Goal: Check status: Check status

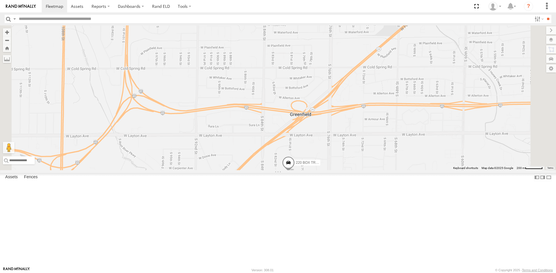
drag, startPoint x: 410, startPoint y: 203, endPoint x: 405, endPoint y: 172, distance: 31.4
click at [405, 170] on div "225 BOX TRUCK 245 BOX TRUCK 220 BOX TRUCK" at bounding box center [278, 97] width 556 height 145
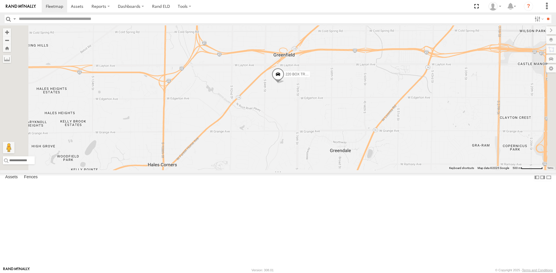
drag, startPoint x: 396, startPoint y: 69, endPoint x: 409, endPoint y: 200, distance: 130.9
click at [409, 170] on div "225 BOX TRUCK 245 BOX TRUCK 220 BOX TRUCK" at bounding box center [278, 97] width 556 height 145
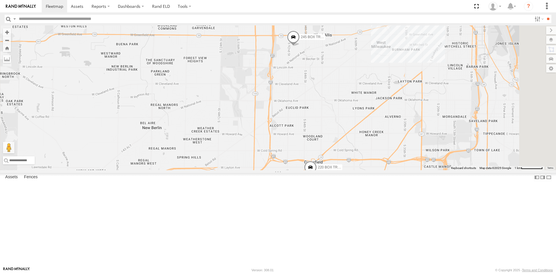
click at [300, 46] on span at bounding box center [293, 39] width 13 height 16
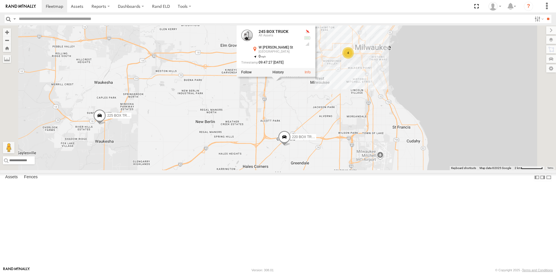
drag, startPoint x: 404, startPoint y: 100, endPoint x: 406, endPoint y: 142, distance: 42.3
click at [406, 142] on div "225 BOX TRUCK 245 BOX TRUCK 220 BOX TRUCK 245 BOX TRUCK All Assets W Mitchell S…" at bounding box center [278, 97] width 556 height 145
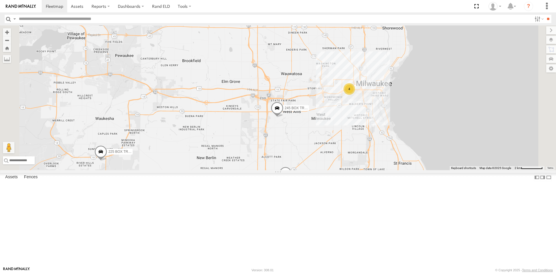
click at [292, 183] on span at bounding box center [285, 175] width 13 height 16
click at [293, 176] on label at bounding box center [287, 174] width 11 height 4
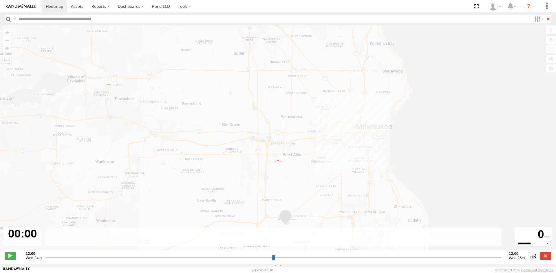
type input "**********"
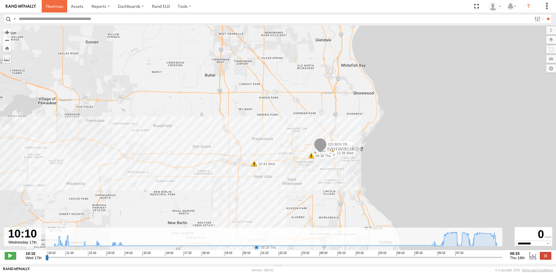
click at [55, 5] on span at bounding box center [54, 5] width 17 height 5
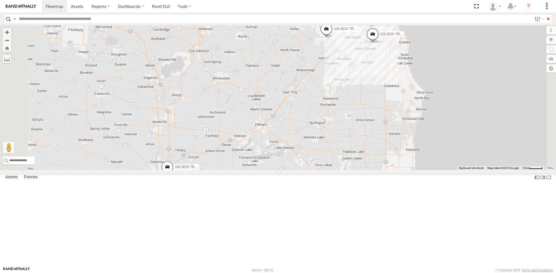
click at [0, 0] on div "220 BOX TRUCK" at bounding box center [0, 0] width 0 height 0
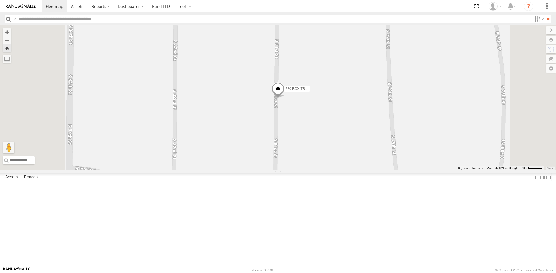
click at [284, 98] on span at bounding box center [277, 90] width 13 height 16
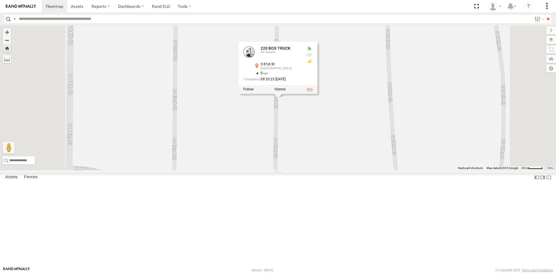
click at [313, 91] on link at bounding box center [309, 89] width 6 height 4
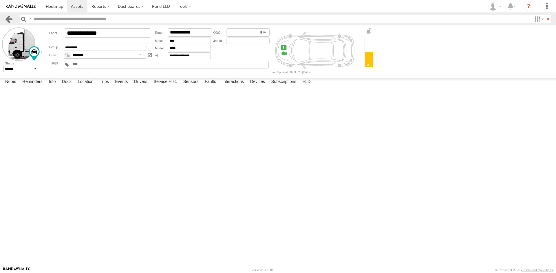
click at [7, 19] on link at bounding box center [9, 19] width 8 height 8
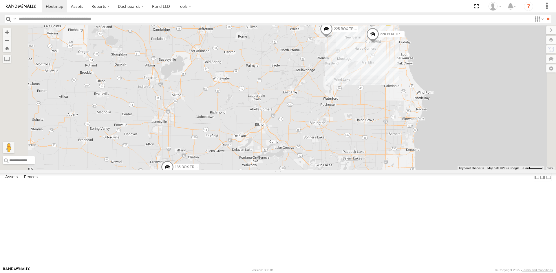
click at [379, 43] on span at bounding box center [372, 36] width 13 height 16
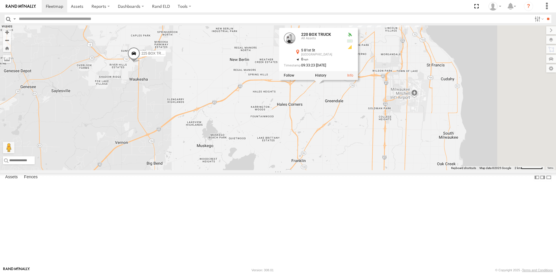
drag, startPoint x: 455, startPoint y: 107, endPoint x: 402, endPoint y: 205, distance: 111.9
click at [402, 170] on div "225 BOX TRUCK 245 BOX TRUCK 185 BOX TRUCK 220 BOX TRUCK 220 BOX TRUCK All Asset…" at bounding box center [278, 97] width 556 height 145
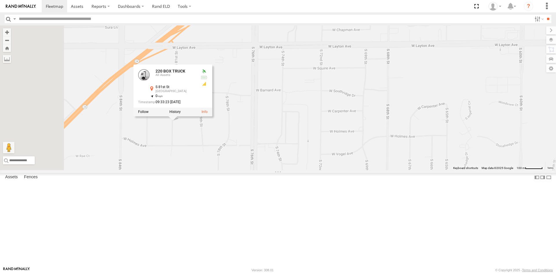
drag, startPoint x: 312, startPoint y: 190, endPoint x: 341, endPoint y: 207, distance: 33.3
click at [341, 170] on div "225 BOX TRUCK 245 BOX TRUCK 185 BOX TRUCK 220 BOX TRUCK 220 BOX TRUCK All Asset…" at bounding box center [278, 97] width 556 height 145
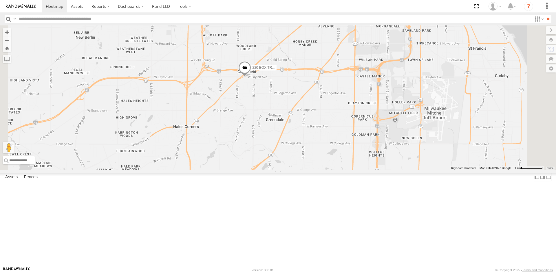
drag, startPoint x: 382, startPoint y: 118, endPoint x: 377, endPoint y: 142, distance: 23.7
click at [377, 142] on div "220 BOX TRUCK" at bounding box center [278, 97] width 556 height 145
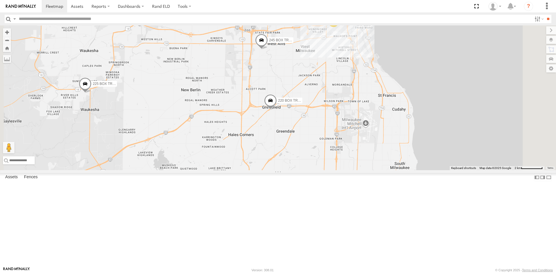
drag, startPoint x: 388, startPoint y: 95, endPoint x: 380, endPoint y: 133, distance: 38.4
click at [380, 133] on div "220 BOX TRUCK 245 BOX TRUCK 225 BOX TRUCK 4" at bounding box center [278, 97] width 556 height 145
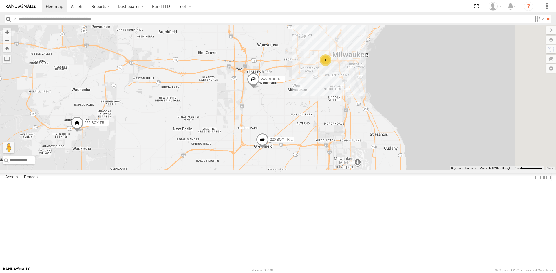
click at [260, 88] on span at bounding box center [253, 81] width 13 height 16
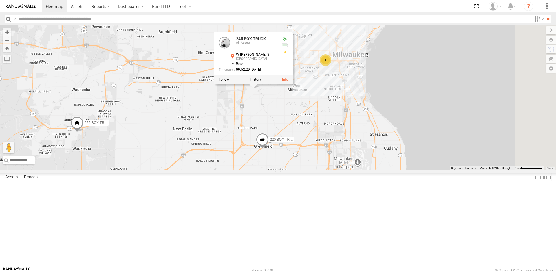
click at [352, 143] on div "220 BOX TRUCK 245 BOX TRUCK 225 BOX TRUCK 4 245 BOX TRUCK All Assets W Mitchell…" at bounding box center [278, 97] width 556 height 145
